Goal: Task Accomplishment & Management: Manage account settings

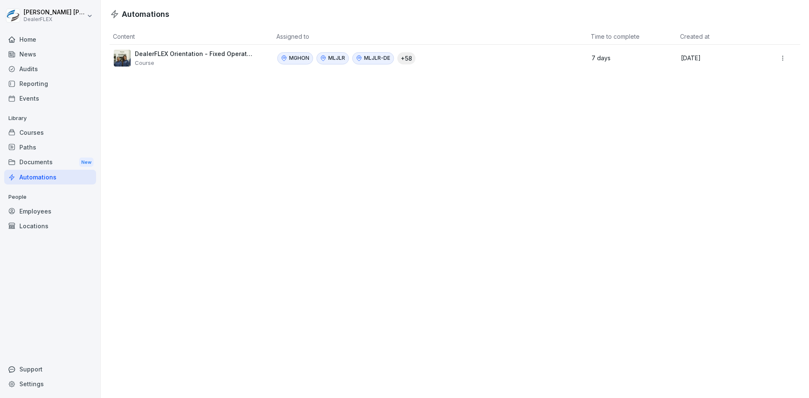
click at [32, 226] on div "Locations" at bounding box center [50, 226] width 92 height 15
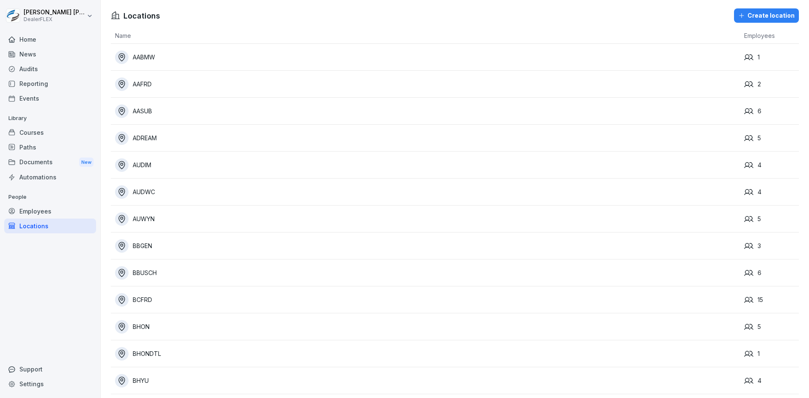
click at [758, 15] on div "Create location" at bounding box center [766, 15] width 56 height 9
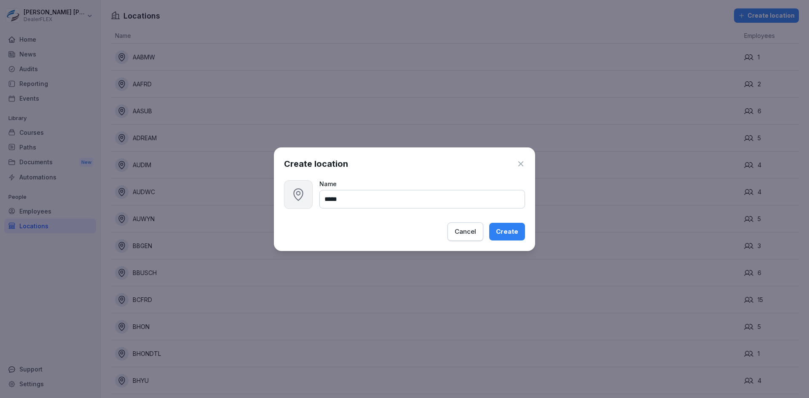
click at [342, 197] on input "*****" at bounding box center [422, 199] width 206 height 19
type input "******"
click at [505, 232] on div "Create" at bounding box center [507, 231] width 22 height 9
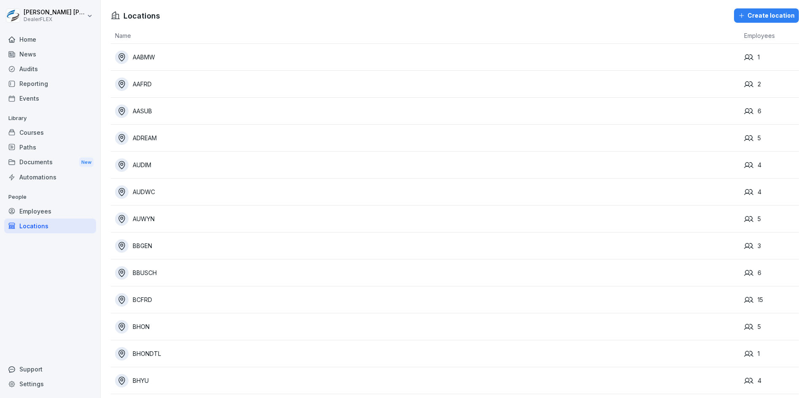
click at [30, 54] on div "News" at bounding box center [50, 54] width 92 height 15
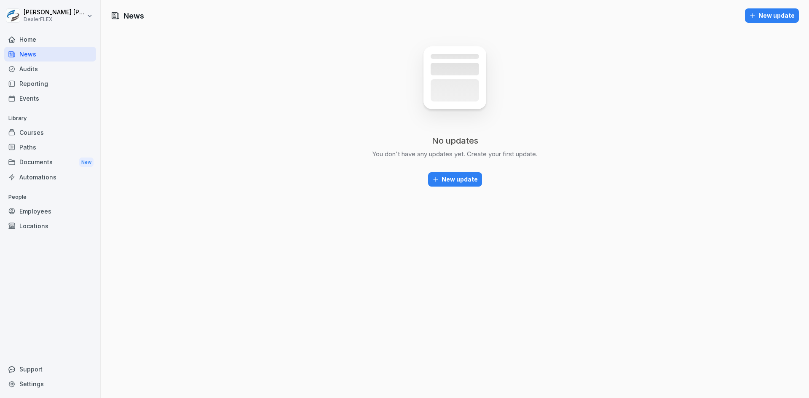
click at [32, 42] on div "Home" at bounding box center [50, 39] width 92 height 15
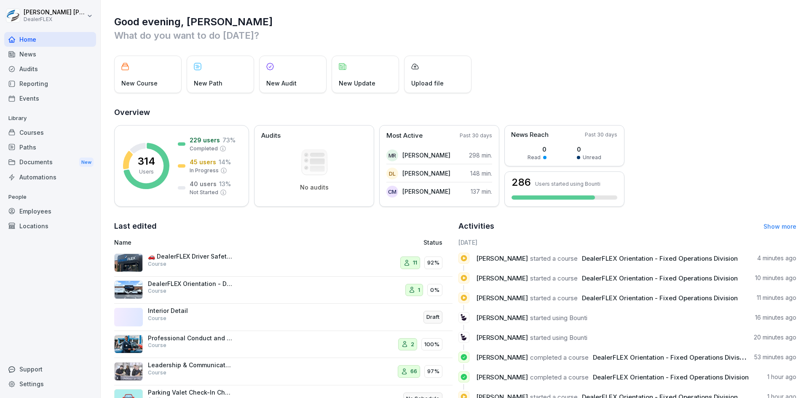
click at [37, 224] on div "Locations" at bounding box center [50, 226] width 92 height 15
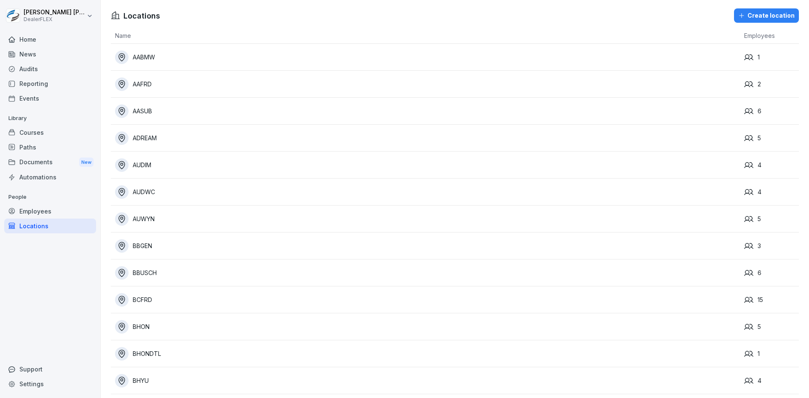
click at [34, 179] on div "Automations" at bounding box center [50, 177] width 92 height 15
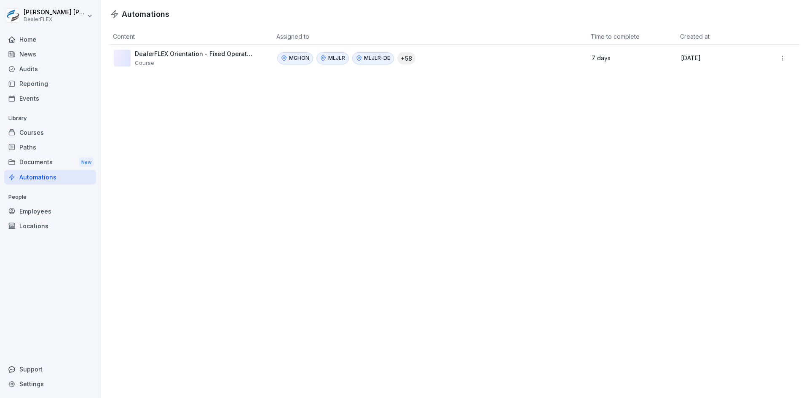
click at [587, 55] on td "7 days" at bounding box center [631, 58] width 89 height 27
click at [771, 57] on html "[PERSON_NAME] DealerFLEX Home News Audits Reporting Events Library Courses Path…" at bounding box center [404, 199] width 809 height 398
click at [758, 75] on div "Edit" at bounding box center [770, 76] width 72 height 14
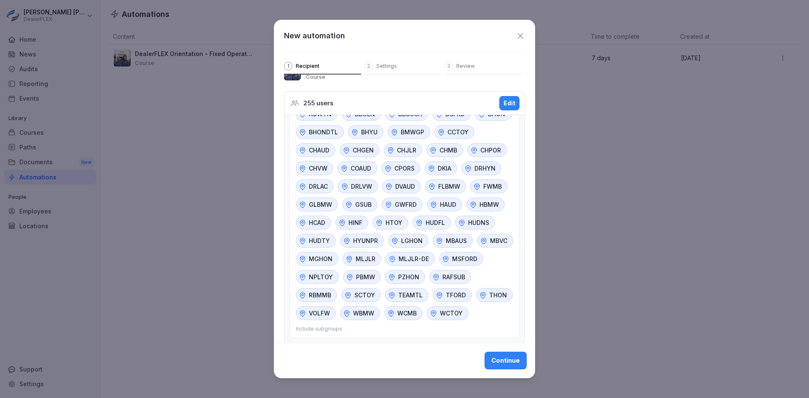
scroll to position [32, 0]
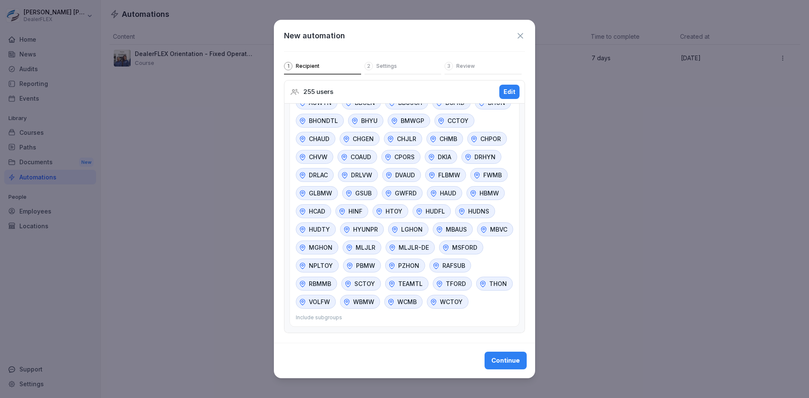
click at [454, 315] on div "All employees in any of these groups/locations AABMW AAFRD AASUB AUDIM AUDWC AU…" at bounding box center [404, 192] width 230 height 267
click at [347, 313] on div "All employees in any of these groups/locations AABMW AAFRD AASUB AUDIM AUDWC AU…" at bounding box center [404, 192] width 230 height 267
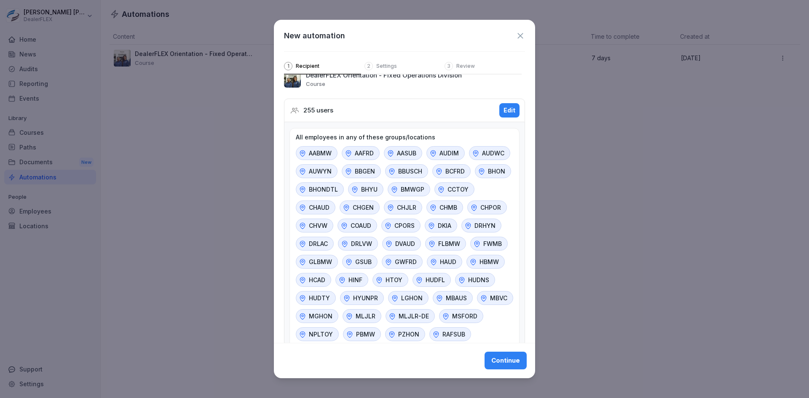
scroll to position [0, 0]
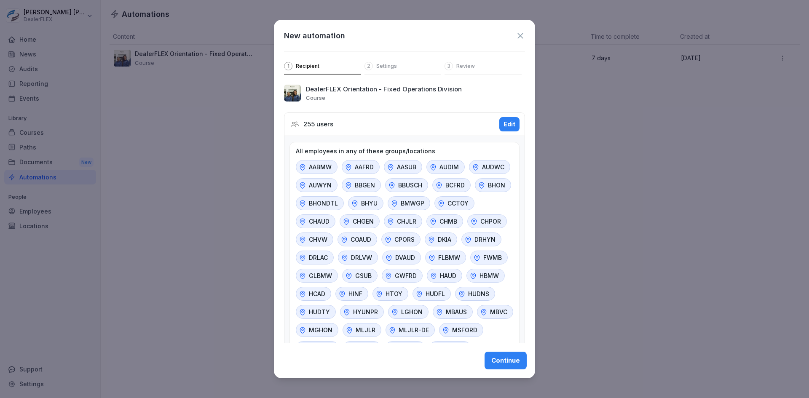
click at [503, 123] on div "Edit" at bounding box center [509, 124] width 12 height 9
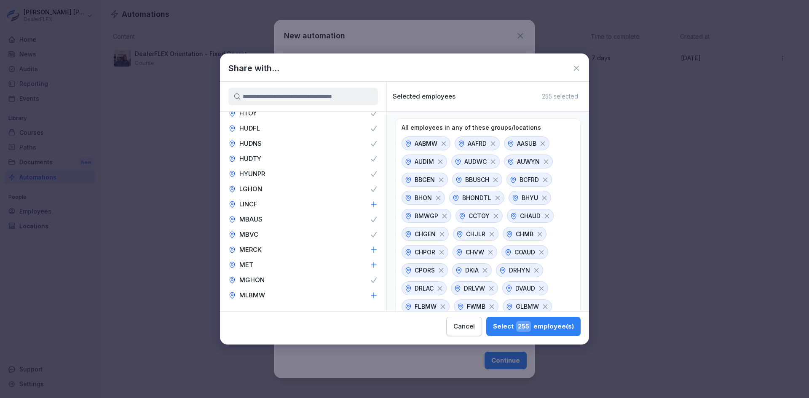
scroll to position [674, 0]
click at [371, 249] on icon at bounding box center [373, 249] width 5 height 5
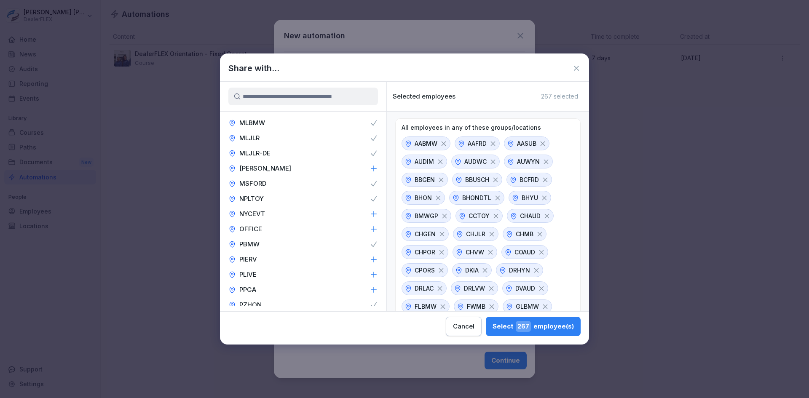
scroll to position [842, 0]
click at [369, 277] on icon at bounding box center [373, 278] width 8 height 8
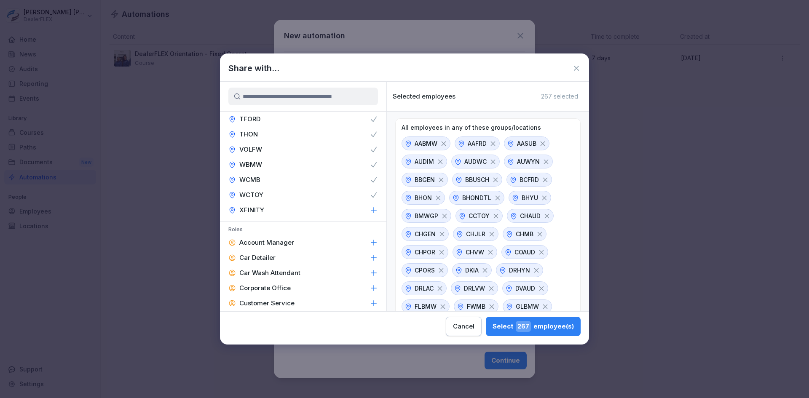
scroll to position [1076, 0]
click at [536, 326] on div "Select 267 employee(s)" at bounding box center [532, 326] width 81 height 11
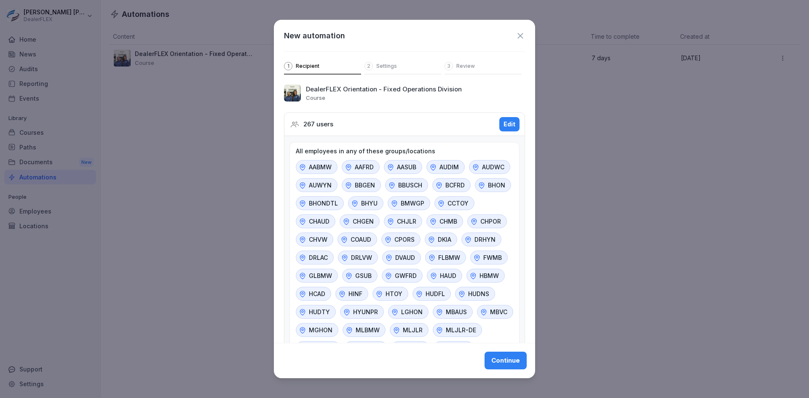
click at [506, 363] on div "Continue" at bounding box center [505, 360] width 29 height 9
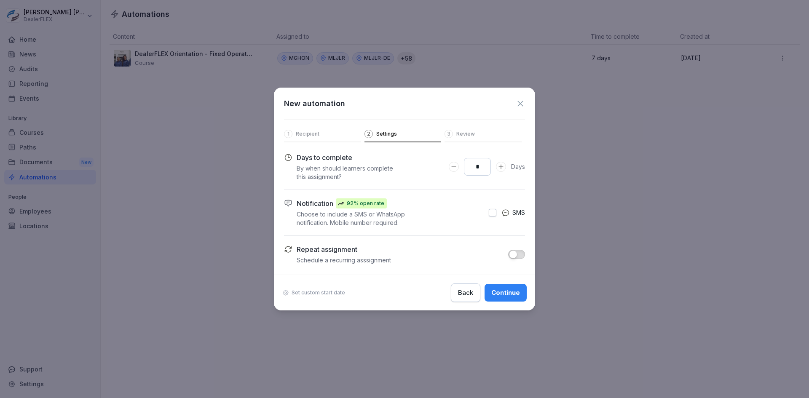
click at [505, 294] on div "Continue" at bounding box center [505, 292] width 29 height 9
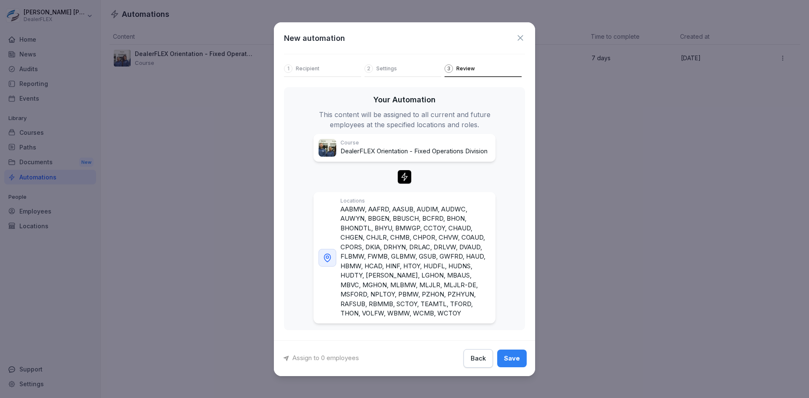
click at [512, 360] on div "Save" at bounding box center [512, 358] width 16 height 9
